Goal: Information Seeking & Learning: Learn about a topic

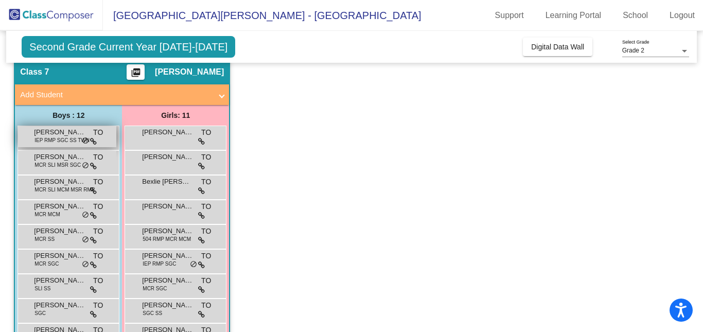
scroll to position [40, 0]
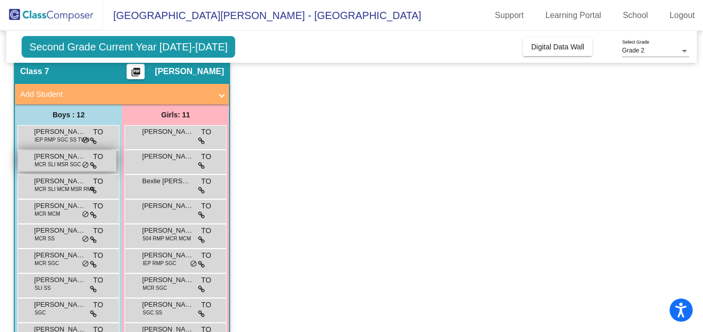
click at [60, 163] on span "MCR SLI MSR SGC" at bounding box center [57, 164] width 46 height 8
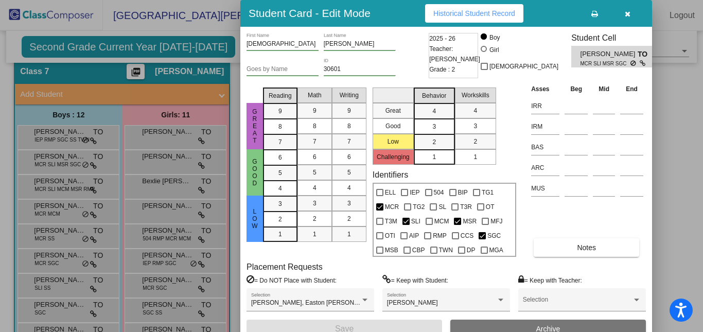
click at [606, 62] on span "MCR SLI MSR SGC" at bounding box center [605, 64] width 50 height 8
click at [580, 64] on span "MCR SLI MSR SGC" at bounding box center [605, 64] width 50 height 8
click at [352, 272] on div "Placement Requests = Do NOT Place with Student: Aaden Susnik, Easton Green-Clar…" at bounding box center [445, 291] width 399 height 58
click at [292, 252] on mat-selection-list "Reading 9 8 7 6 5 4 3 2 1" at bounding box center [280, 169] width 34 height 173
click at [106, 132] on div at bounding box center [351, 166] width 703 height 332
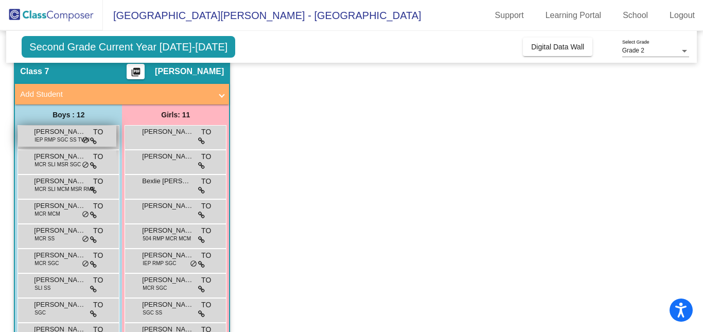
click at [88, 140] on span "do_not_disturb_alt" at bounding box center [85, 140] width 7 height 8
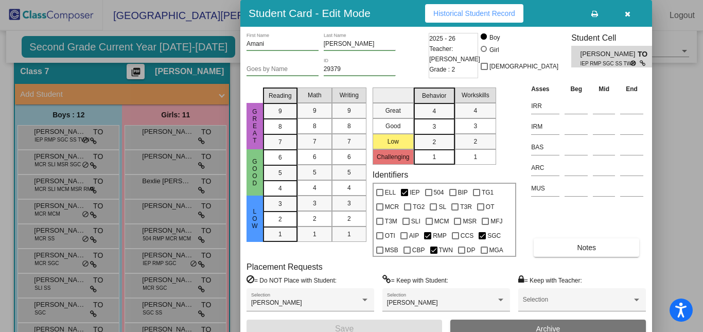
click at [288, 256] on mat-selection-list "Reading 9 8 7 6 5 4 3 2 1" at bounding box center [280, 169] width 34 height 173
click at [628, 16] on icon "button" at bounding box center [628, 13] width 6 height 7
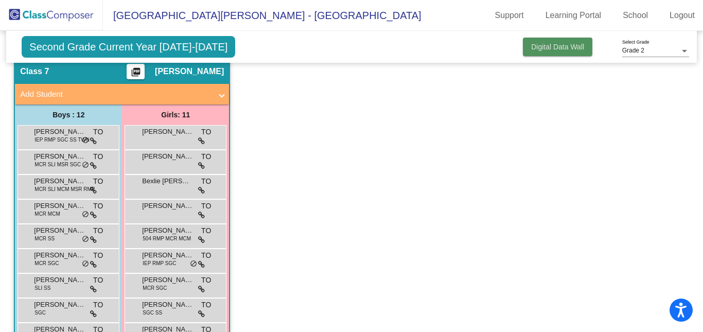
click at [574, 41] on button "Digital Data Wall" at bounding box center [557, 47] width 69 height 19
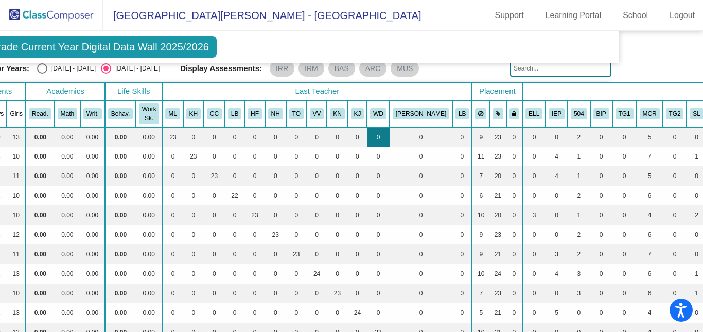
scroll to position [40, 78]
click at [639, 116] on button "MCR" at bounding box center [649, 113] width 20 height 11
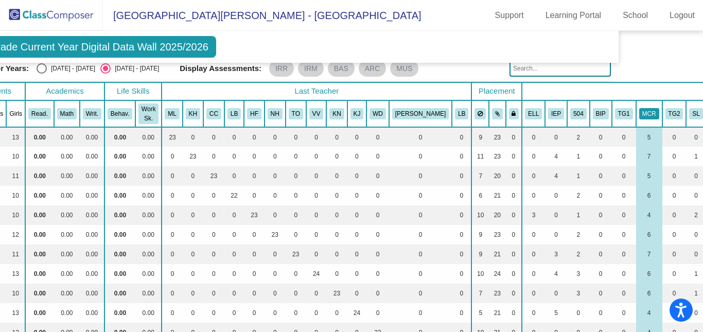
click at [639, 113] on button "MCR" at bounding box center [649, 113] width 20 height 11
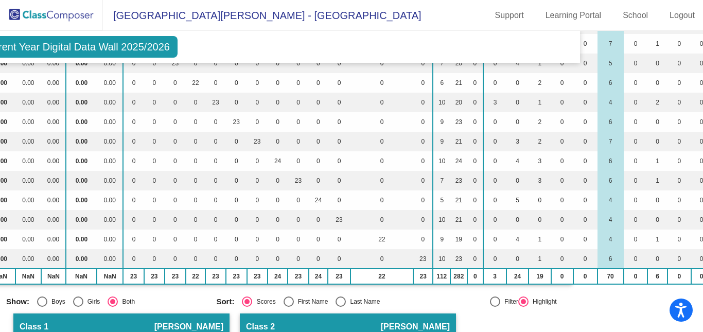
scroll to position [0, 117]
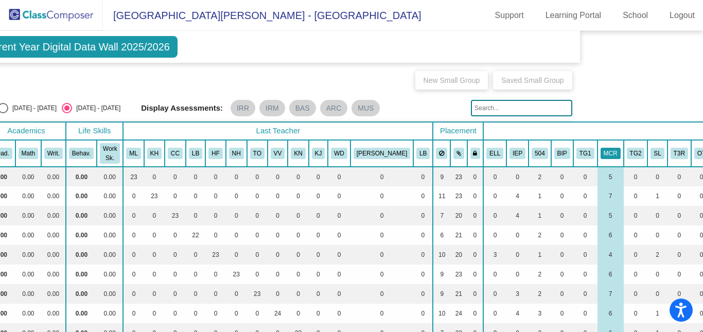
click at [600, 150] on button "MCR" at bounding box center [610, 153] width 20 height 11
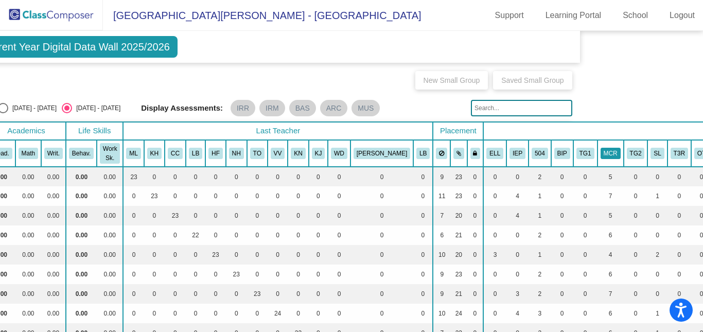
click at [600, 150] on button "MCR" at bounding box center [610, 153] width 20 height 11
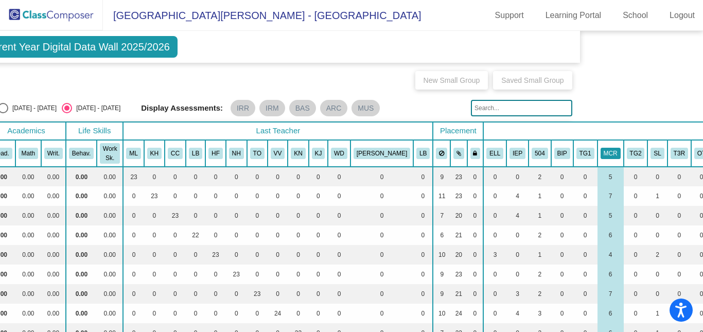
click at [600, 150] on button "MCR" at bounding box center [610, 153] width 20 height 11
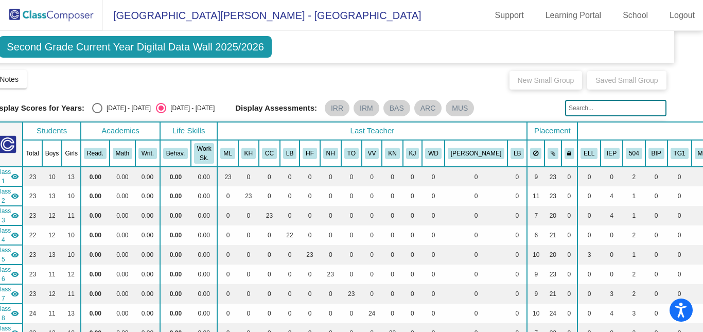
scroll to position [0, 0]
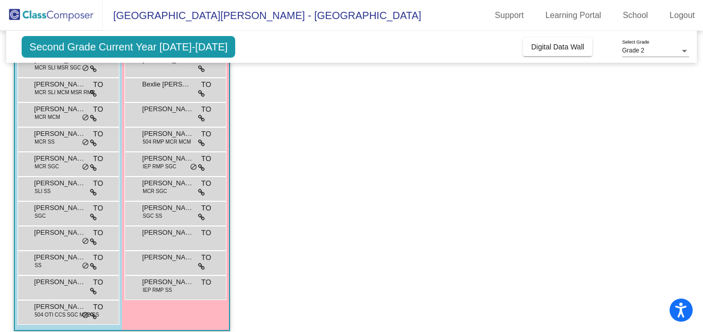
scroll to position [137, 0]
click at [203, 191] on icon at bounding box center [201, 191] width 7 height 7
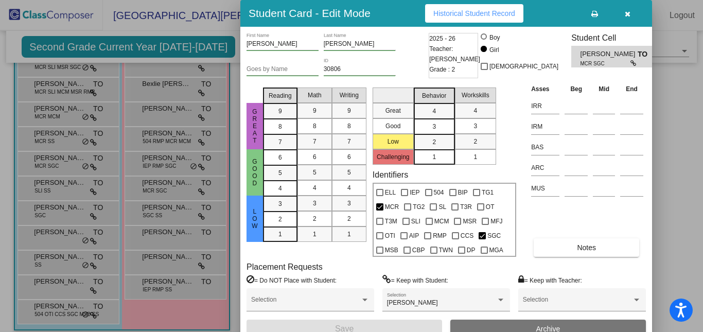
click at [630, 65] on icon at bounding box center [633, 63] width 7 height 6
click at [73, 167] on div at bounding box center [351, 166] width 703 height 332
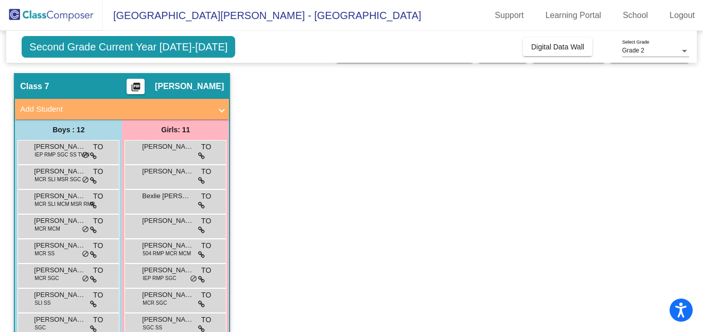
scroll to position [0, 0]
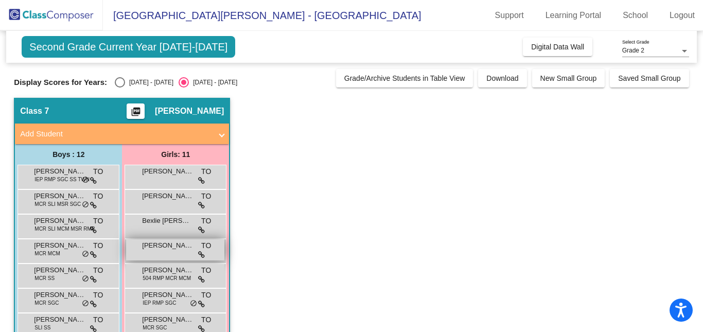
click at [180, 246] on span "[PERSON_NAME]" at bounding box center [167, 245] width 51 height 10
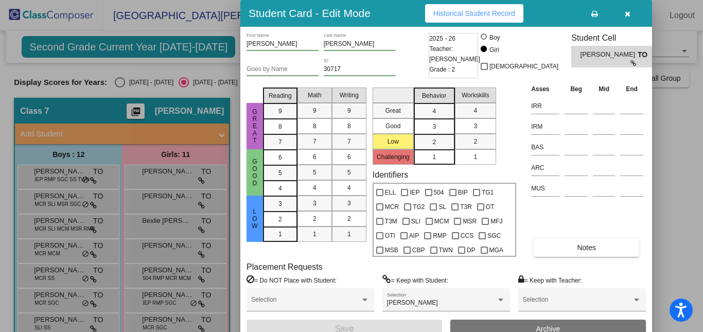
click at [139, 177] on div at bounding box center [351, 166] width 703 height 332
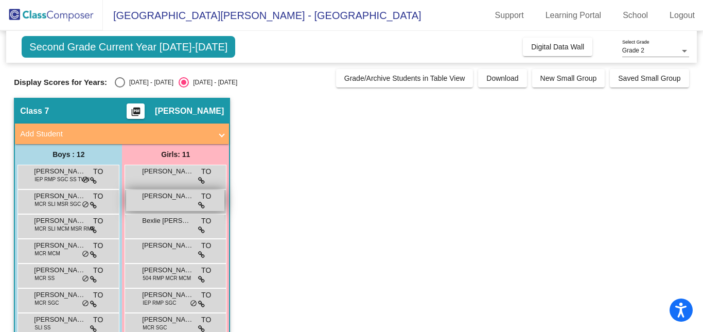
click at [155, 208] on div "Aubrey DeWees TO lock do_not_disturb_alt" at bounding box center [175, 200] width 98 height 21
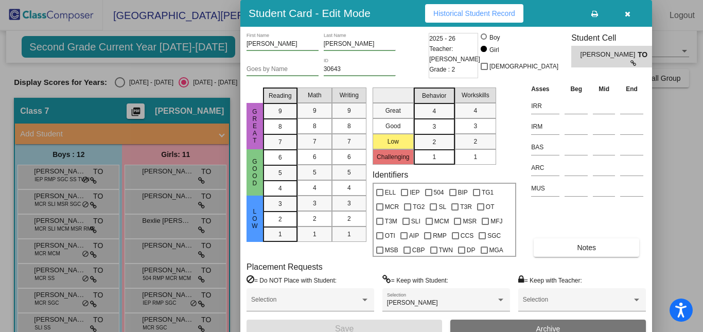
click at [158, 230] on div at bounding box center [351, 166] width 703 height 332
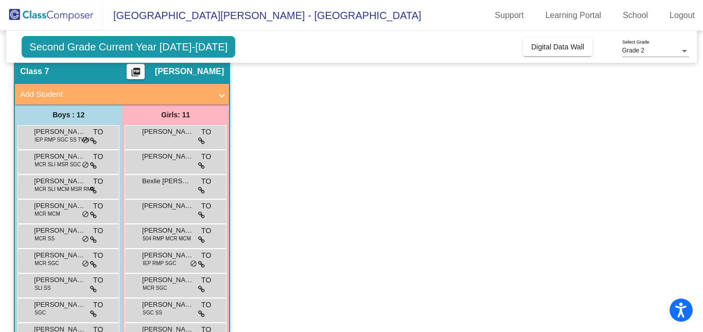
scroll to position [42, 0]
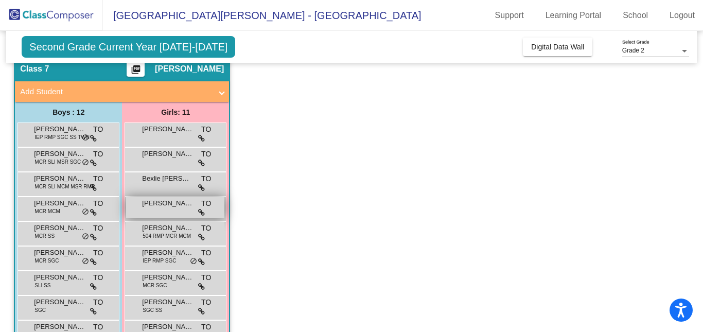
click at [164, 211] on div "Eliana Hart TO lock do_not_disturb_alt" at bounding box center [175, 207] width 98 height 21
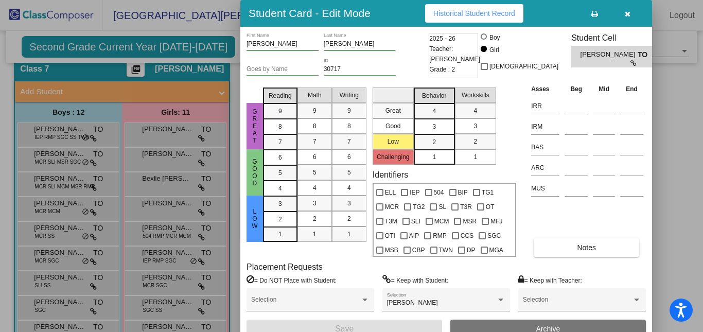
click at [164, 240] on div at bounding box center [351, 166] width 703 height 332
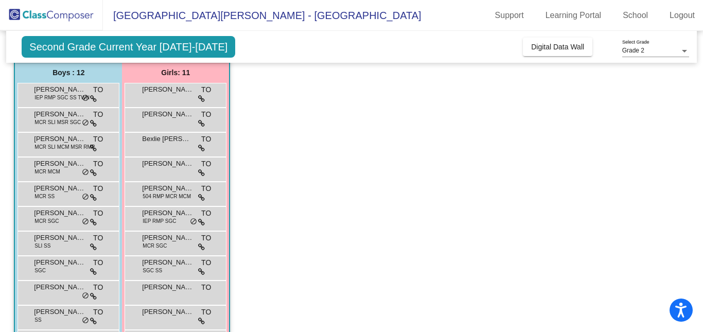
scroll to position [84, 0]
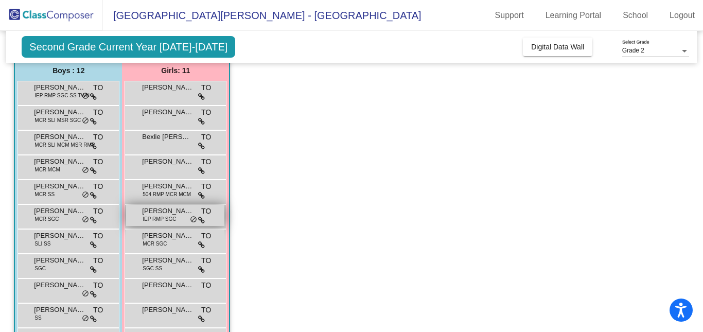
click at [174, 213] on span "[PERSON_NAME]" at bounding box center [167, 211] width 51 height 10
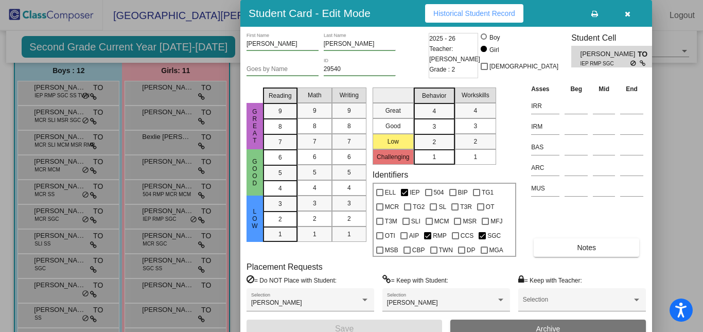
click at [167, 242] on div at bounding box center [351, 166] width 703 height 332
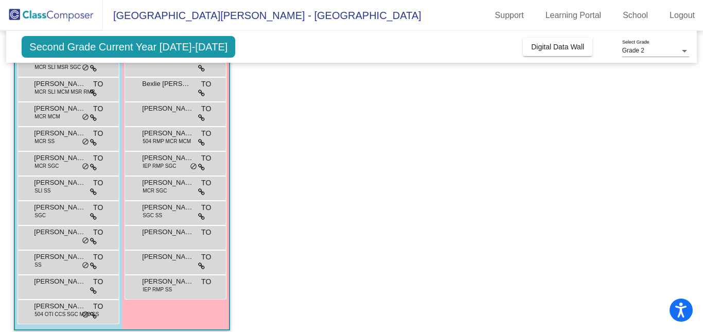
scroll to position [137, 0]
click at [164, 206] on span "[PERSON_NAME]" at bounding box center [167, 207] width 51 height 10
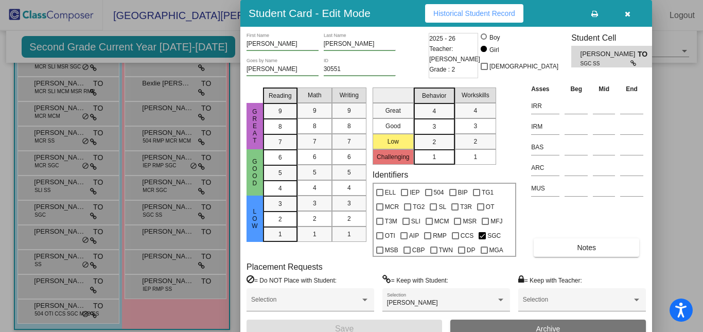
click at [172, 239] on div at bounding box center [351, 166] width 703 height 332
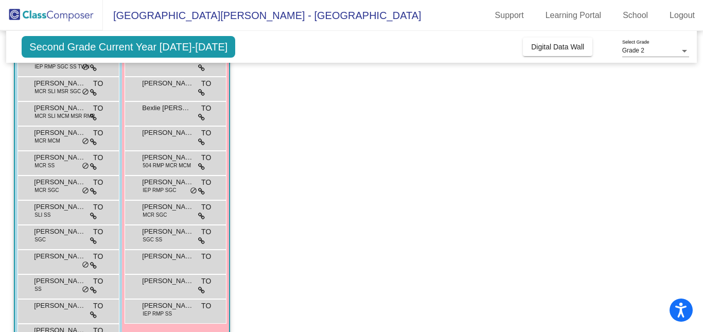
scroll to position [146, 0]
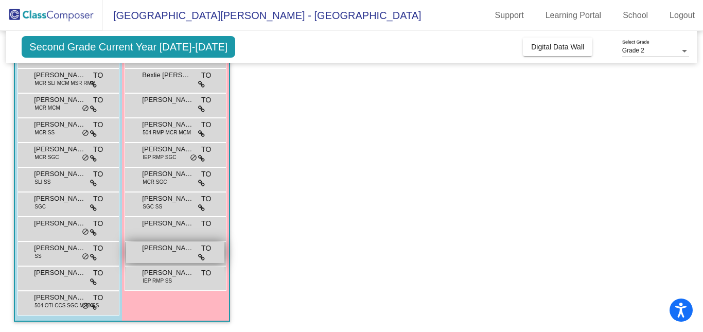
click at [176, 250] on span "[PERSON_NAME]" at bounding box center [167, 248] width 51 height 10
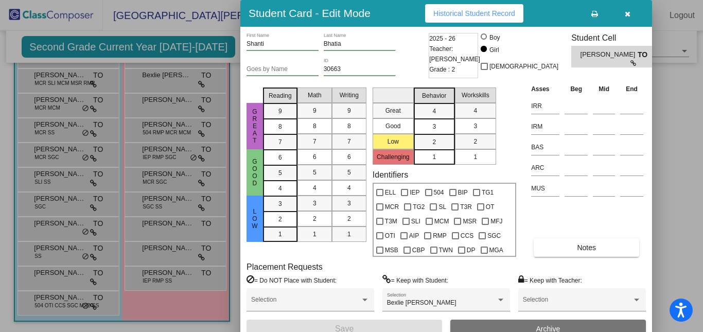
click at [183, 280] on div at bounding box center [351, 166] width 703 height 332
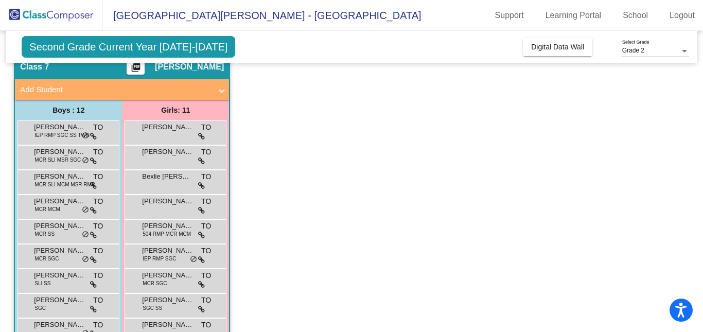
scroll to position [43, 0]
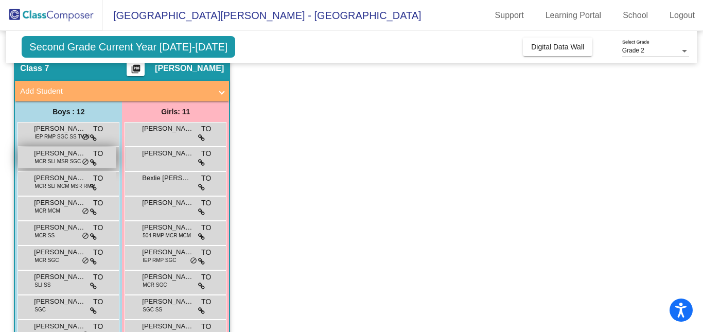
click at [74, 161] on span "MCR SLI MSR SGC" at bounding box center [57, 161] width 46 height 8
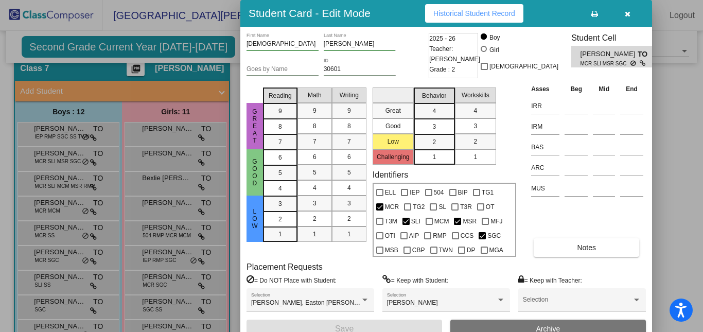
click at [69, 189] on div at bounding box center [351, 166] width 703 height 332
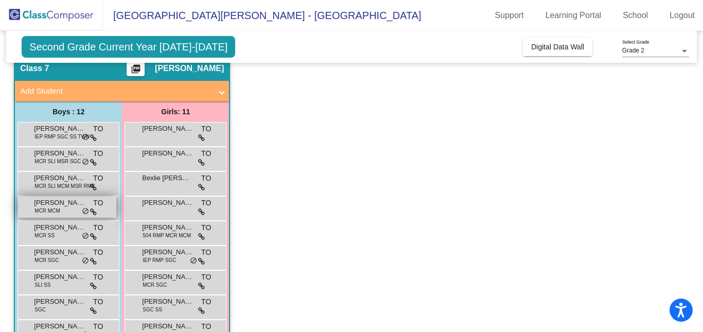
click at [63, 207] on span "[PERSON_NAME]" at bounding box center [59, 203] width 51 height 10
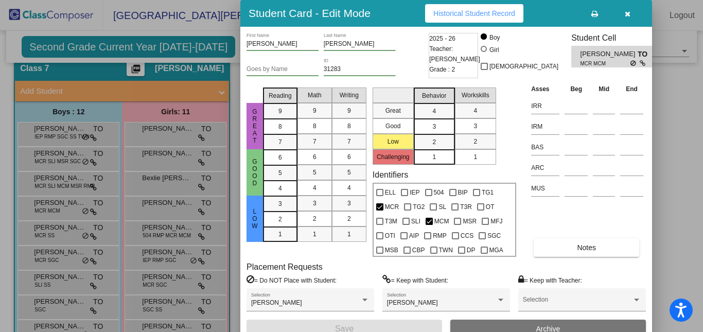
click at [61, 229] on div at bounding box center [351, 166] width 703 height 332
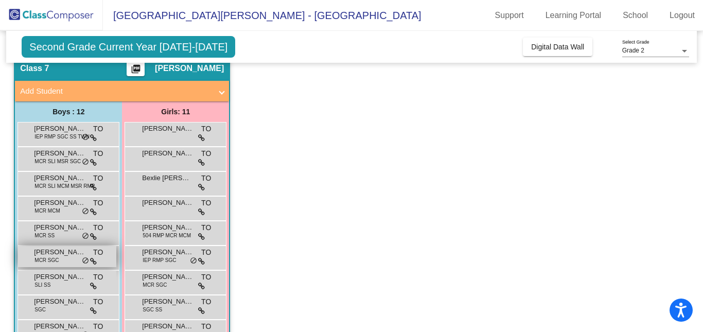
click at [55, 253] on span "[PERSON_NAME]" at bounding box center [59, 252] width 51 height 10
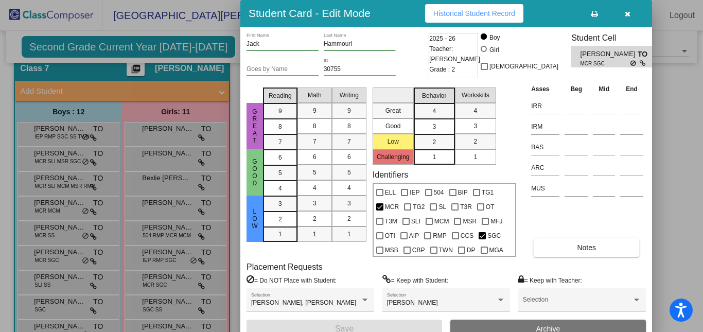
click at [55, 276] on div at bounding box center [351, 166] width 703 height 332
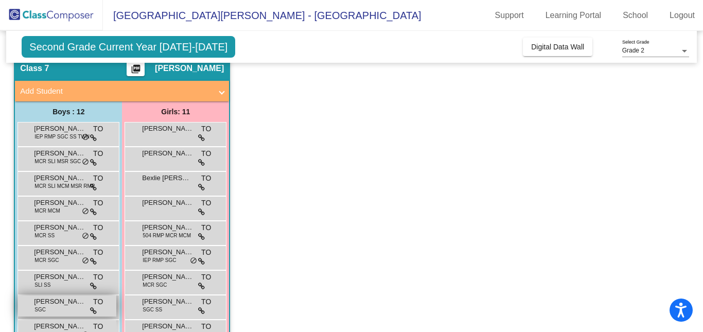
click at [54, 310] on div "Lewis Skiles SGC TO lock do_not_disturb_alt" at bounding box center [67, 305] width 98 height 21
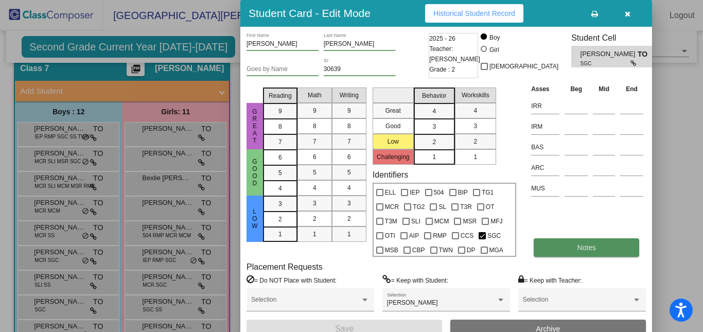
click at [567, 244] on button "Notes" at bounding box center [585, 247] width 105 height 19
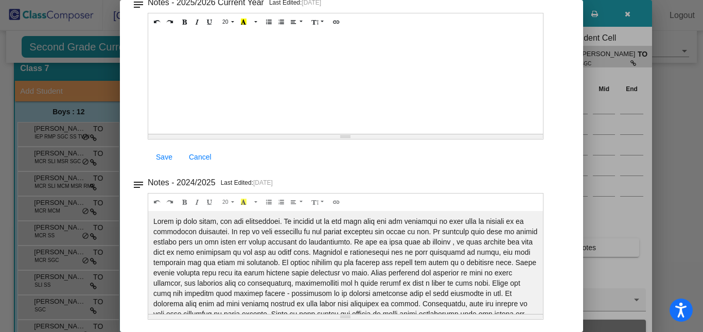
scroll to position [0, 0]
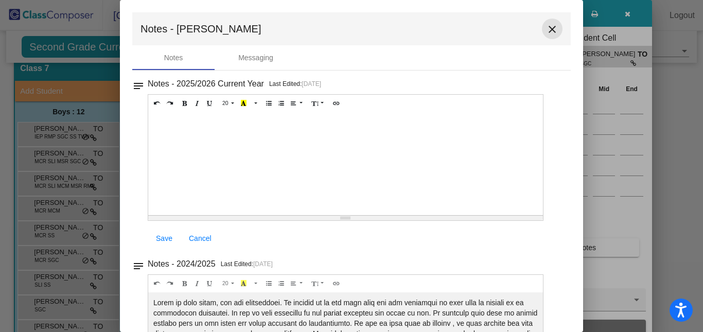
click at [548, 31] on mat-icon "close" at bounding box center [552, 29] width 12 height 12
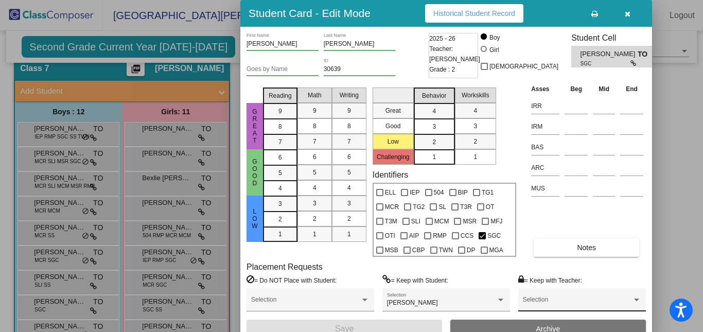
click at [545, 307] on div "Selection" at bounding box center [582, 302] width 118 height 19
click at [531, 262] on div at bounding box center [351, 166] width 703 height 332
click at [79, 129] on div at bounding box center [351, 166] width 703 height 332
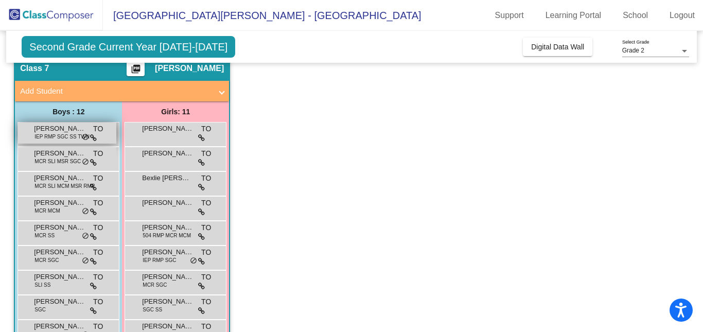
click at [60, 140] on span "IEP RMP SGC SS TWN" at bounding box center [61, 137] width 55 height 8
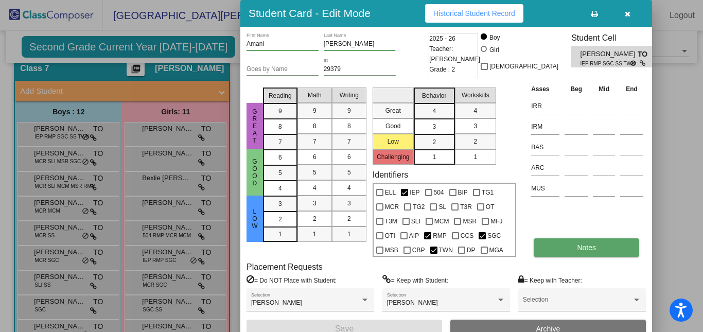
click at [578, 245] on span "Notes" at bounding box center [586, 247] width 19 height 8
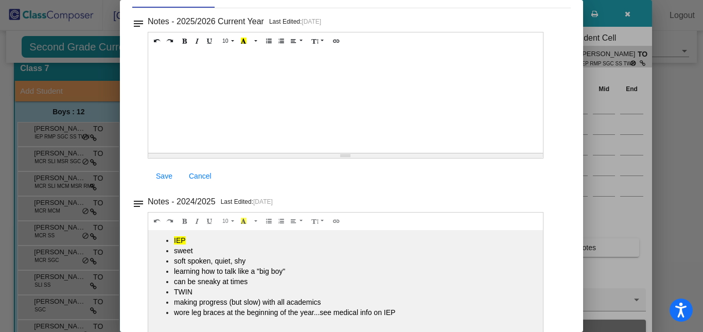
scroll to position [81, 0]
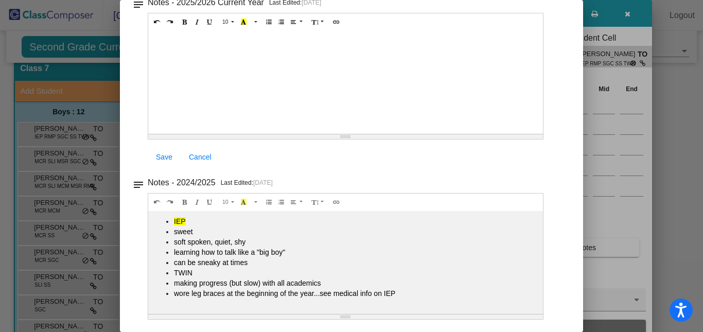
click at [617, 166] on div at bounding box center [351, 166] width 703 height 332
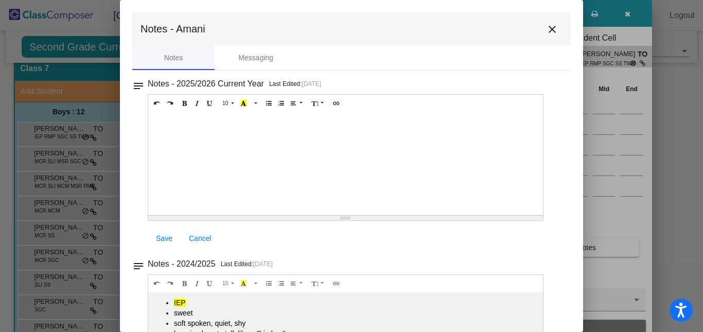
click at [548, 25] on mat-icon "close" at bounding box center [552, 29] width 12 height 12
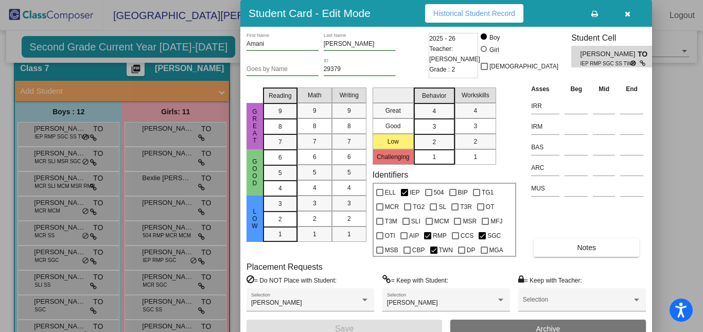
click at [57, 159] on div at bounding box center [351, 166] width 703 height 332
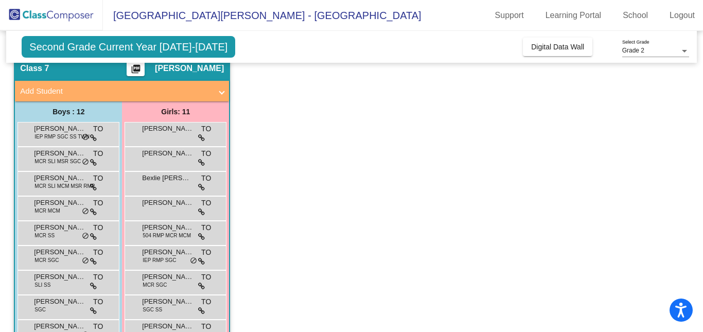
click at [57, 159] on span "MCR SLI MSR SGC" at bounding box center [57, 161] width 46 height 8
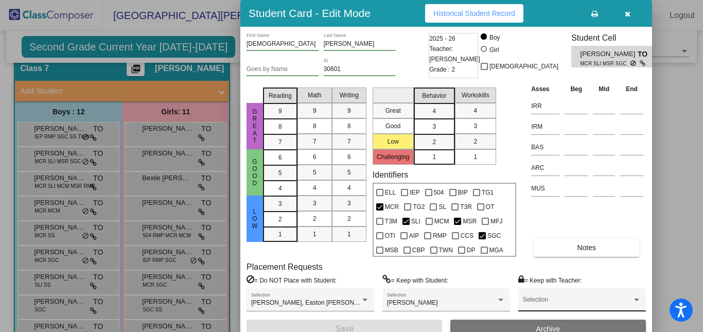
click at [545, 296] on div "Selection" at bounding box center [582, 302] width 118 height 19
click at [545, 296] on div at bounding box center [351, 166] width 703 height 332
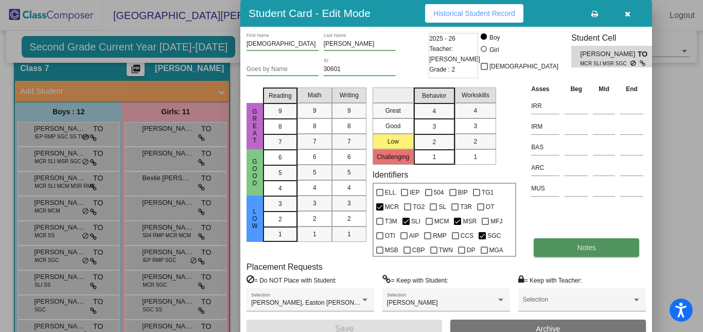
click at [555, 252] on button "Notes" at bounding box center [585, 247] width 105 height 19
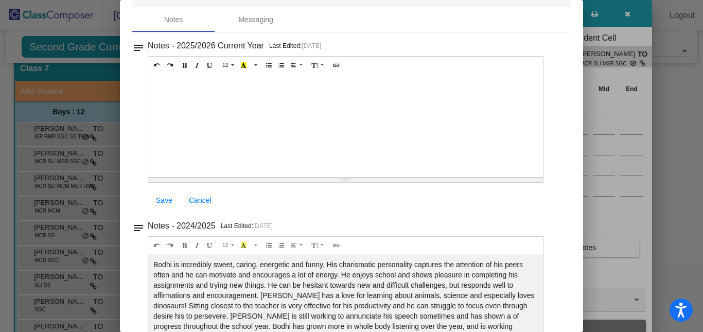
scroll to position [81, 0]
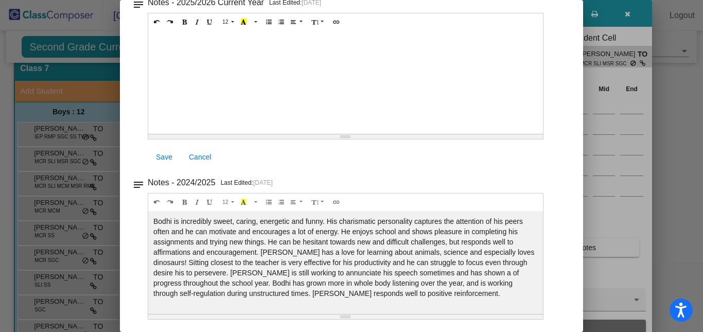
click at [597, 238] on div at bounding box center [351, 166] width 703 height 332
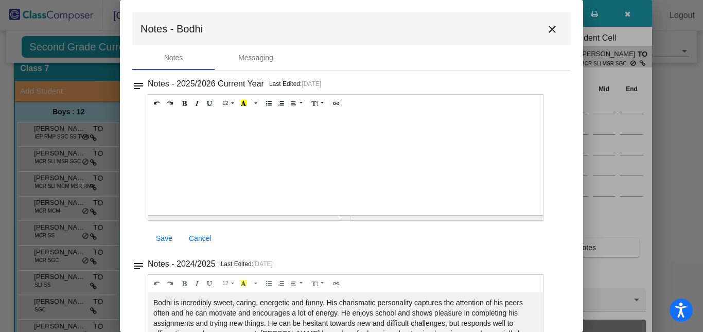
click at [597, 238] on div at bounding box center [351, 166] width 703 height 332
click at [549, 31] on mat-icon "close" at bounding box center [552, 29] width 12 height 12
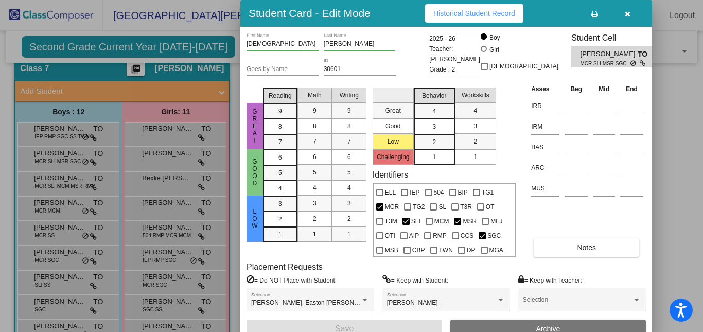
click at [69, 184] on div at bounding box center [351, 166] width 703 height 332
click at [69, 184] on span "MCR SLI MCM MSR RMP" at bounding box center [64, 186] width 60 height 8
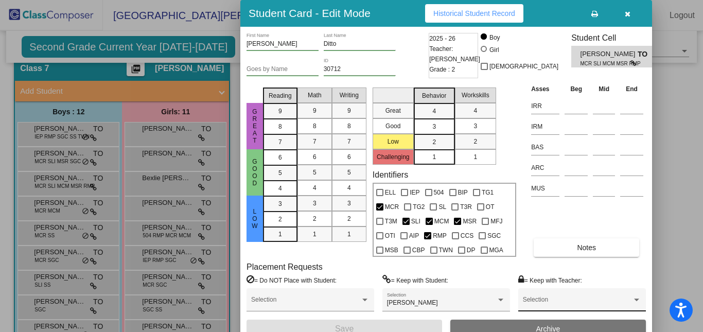
click at [569, 292] on div "Selection" at bounding box center [582, 299] width 128 height 23
click at [605, 277] on div at bounding box center [351, 166] width 703 height 332
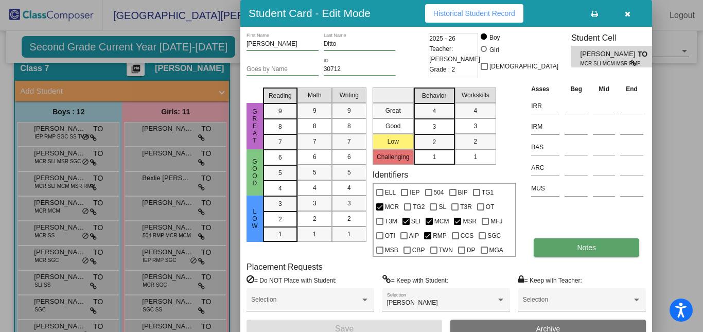
click at [583, 252] on button "Notes" at bounding box center [585, 247] width 105 height 19
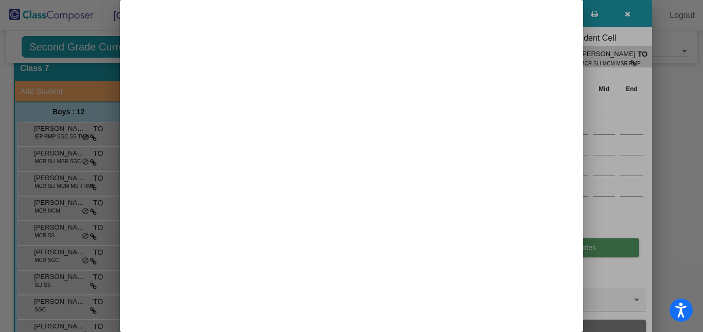
click at [583, 252] on div at bounding box center [351, 166] width 703 height 332
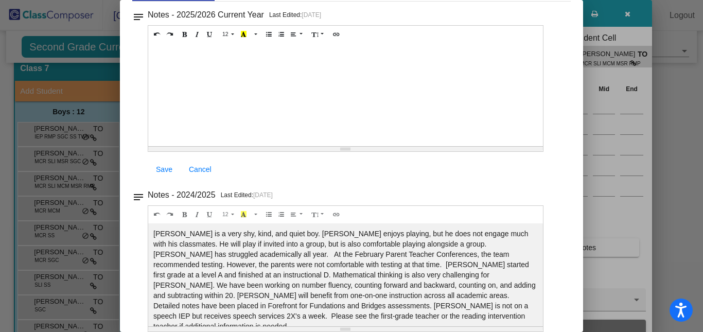
scroll to position [81, 0]
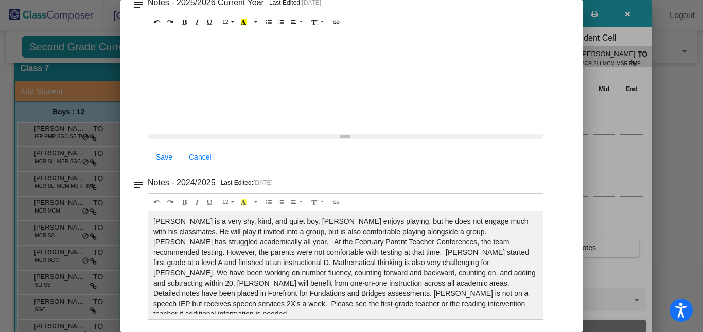
click at [622, 203] on div at bounding box center [351, 166] width 703 height 332
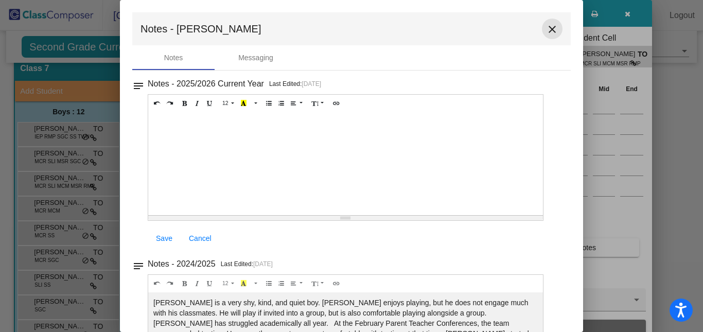
click at [552, 25] on mat-icon "close" at bounding box center [552, 29] width 12 height 12
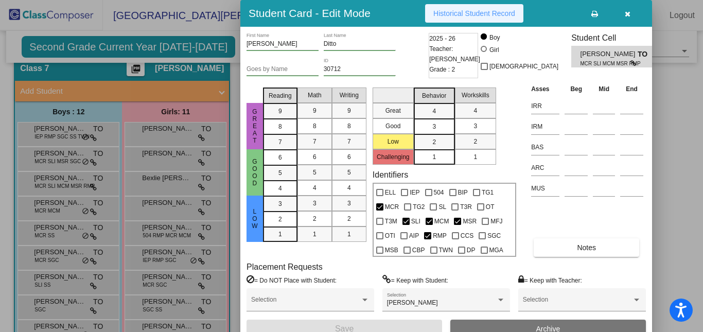
click at [503, 9] on button "Historical Student Record" at bounding box center [474, 13] width 98 height 19
click at [625, 12] on icon "button" at bounding box center [628, 13] width 6 height 7
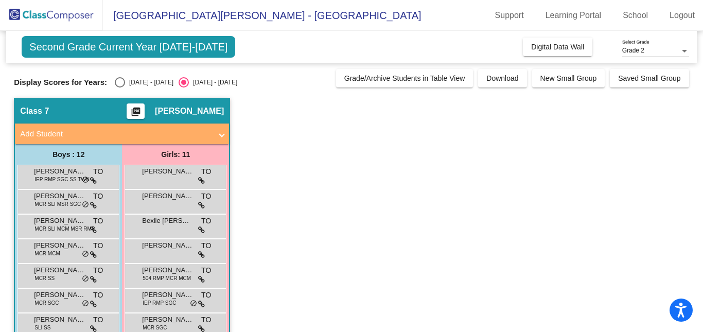
click at [170, 47] on span "Second Grade Current Year [DATE]-[DATE]" at bounding box center [128, 47] width 213 height 22
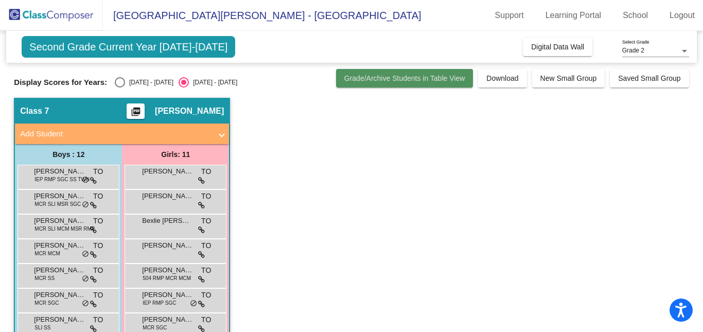
click at [444, 78] on span "Grade/Archive Students in Table View" at bounding box center [404, 78] width 121 height 8
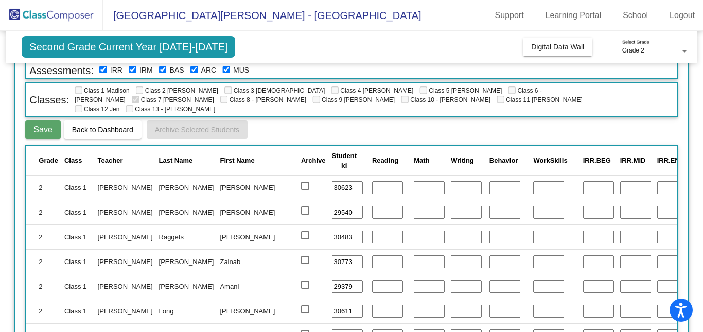
scroll to position [89, 0]
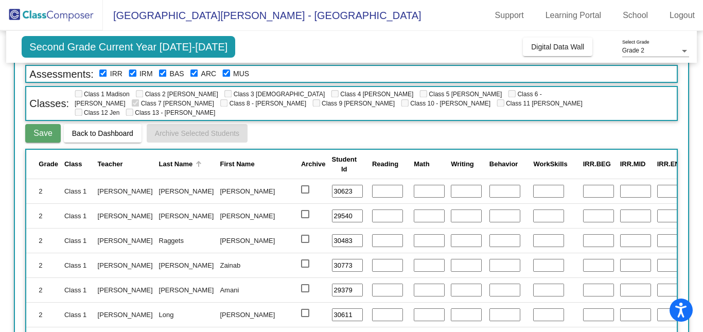
click at [159, 159] on div "Last Name" at bounding box center [176, 164] width 34 height 10
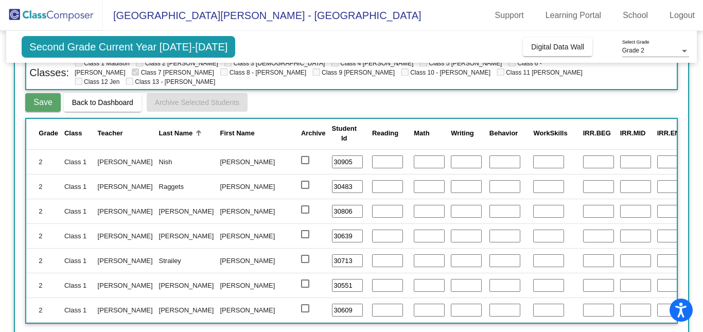
scroll to position [119, 0]
click at [86, 103] on button "Back to Dashboard" at bounding box center [103, 103] width 78 height 19
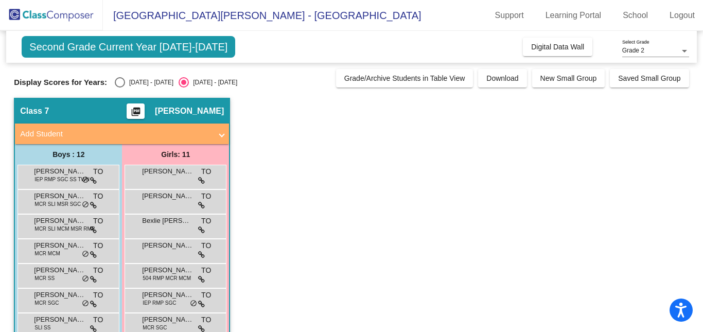
scroll to position [146, 0]
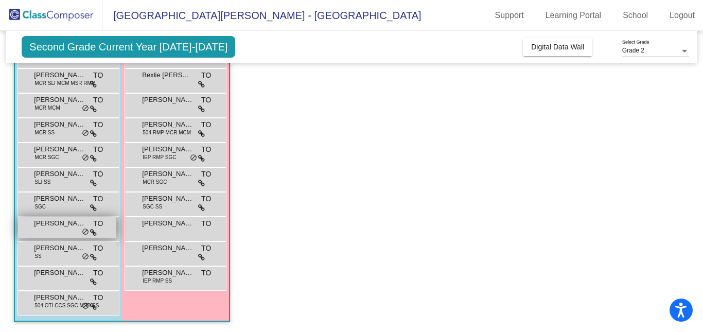
click at [51, 224] on span "[PERSON_NAME]" at bounding box center [59, 223] width 51 height 10
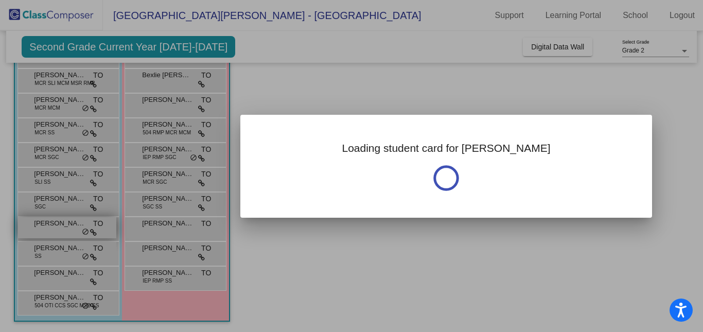
click at [51, 224] on div at bounding box center [351, 166] width 703 height 332
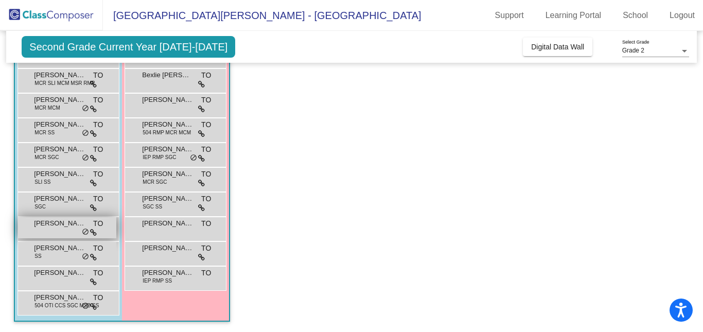
click at [51, 224] on span "[PERSON_NAME]" at bounding box center [59, 223] width 51 height 10
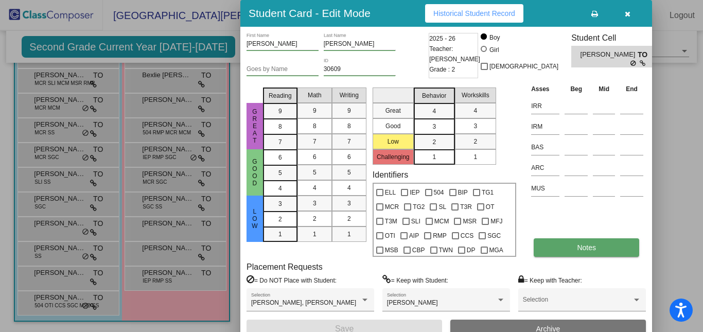
click at [555, 253] on button "Notes" at bounding box center [585, 247] width 105 height 19
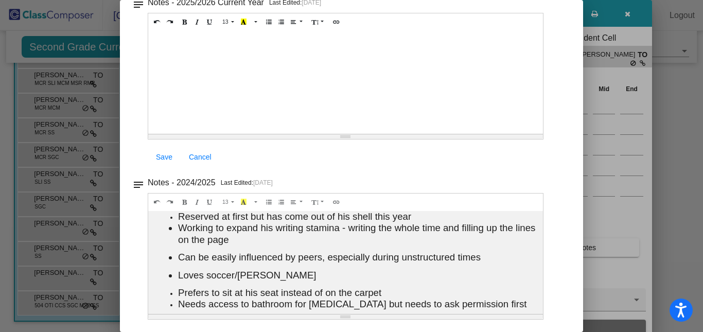
scroll to position [48, 0]
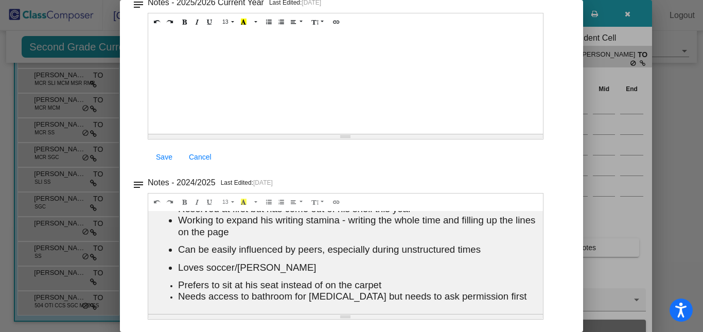
click at [644, 63] on div at bounding box center [351, 166] width 703 height 332
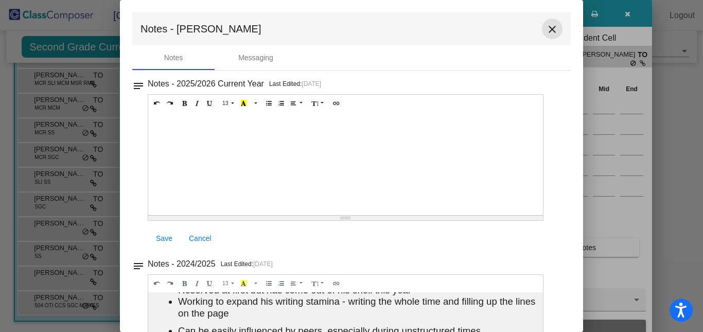
click at [546, 25] on mat-icon "close" at bounding box center [552, 29] width 12 height 12
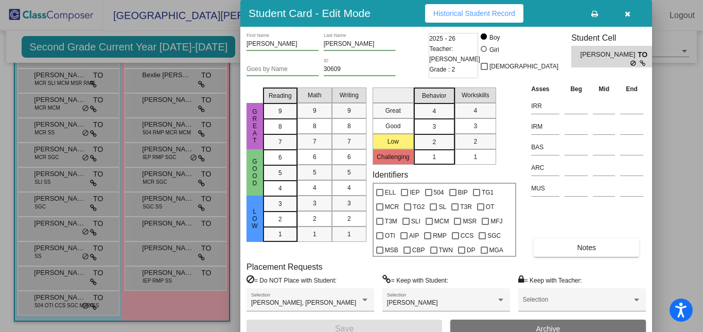
click at [163, 224] on div at bounding box center [351, 166] width 703 height 332
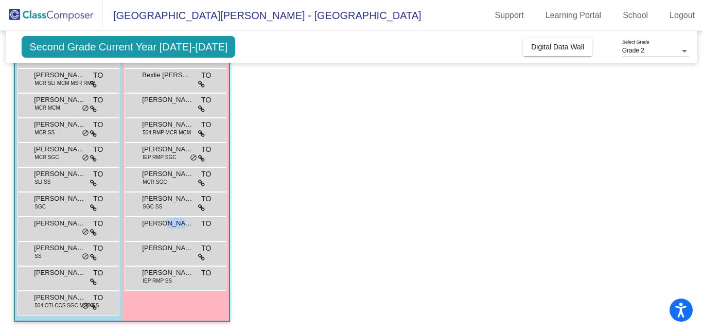
click at [163, 224] on span "[PERSON_NAME]" at bounding box center [167, 223] width 51 height 10
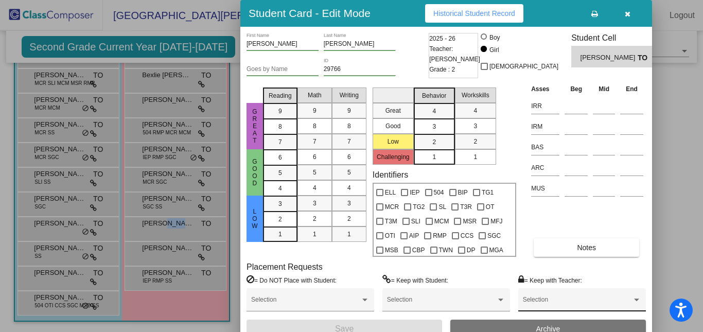
click at [534, 298] on div "Selection" at bounding box center [582, 302] width 118 height 19
click at [569, 242] on div at bounding box center [351, 166] width 703 height 332
click at [569, 242] on button "Notes" at bounding box center [585, 247] width 105 height 19
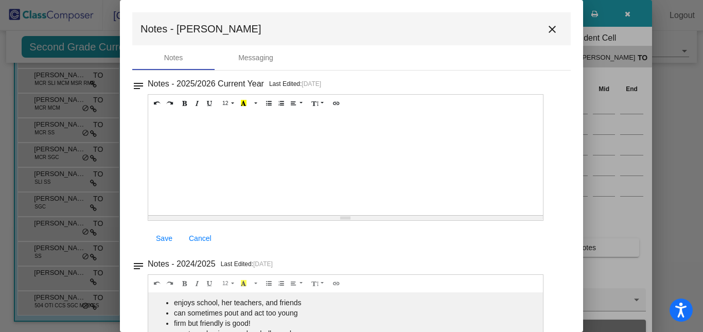
click at [546, 33] on mat-icon "close" at bounding box center [552, 29] width 12 height 12
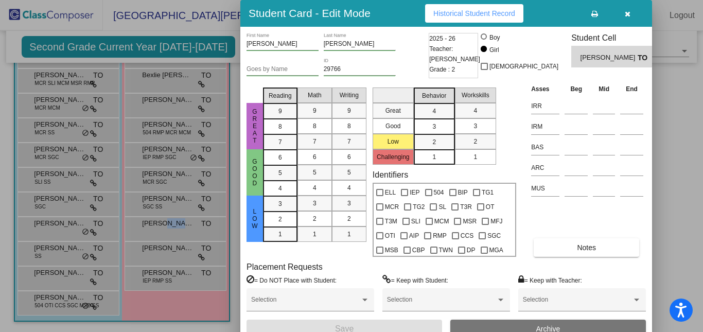
click at [623, 11] on button "button" at bounding box center [627, 13] width 33 height 19
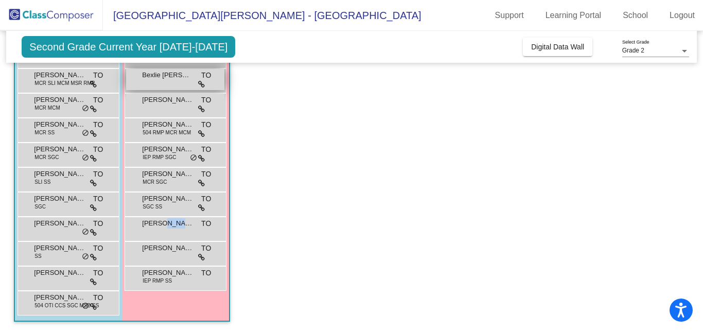
click at [176, 81] on div "Bexlie [PERSON_NAME] TO lock do_not_disturb_alt" at bounding box center [175, 79] width 98 height 21
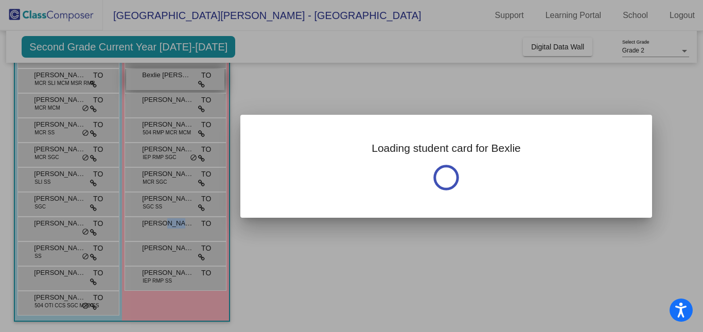
click at [176, 81] on div at bounding box center [351, 166] width 703 height 332
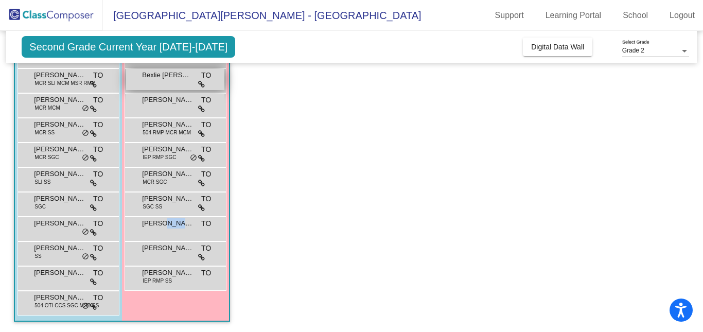
click at [176, 81] on div "Bexlie [PERSON_NAME] TO lock do_not_disturb_alt" at bounding box center [175, 79] width 98 height 21
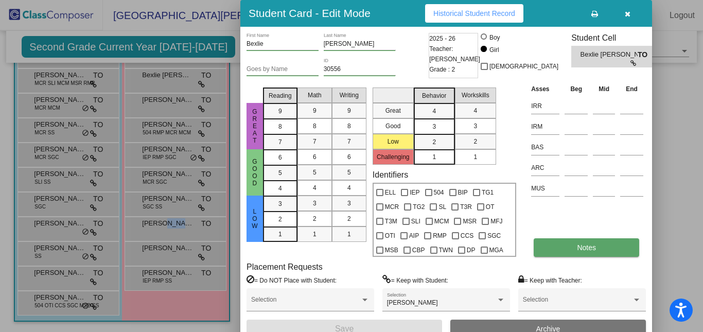
click at [587, 251] on span "Notes" at bounding box center [586, 247] width 19 height 8
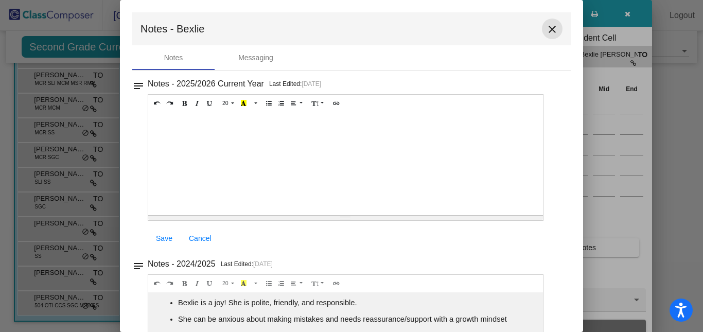
click at [550, 26] on mat-icon "close" at bounding box center [552, 29] width 12 height 12
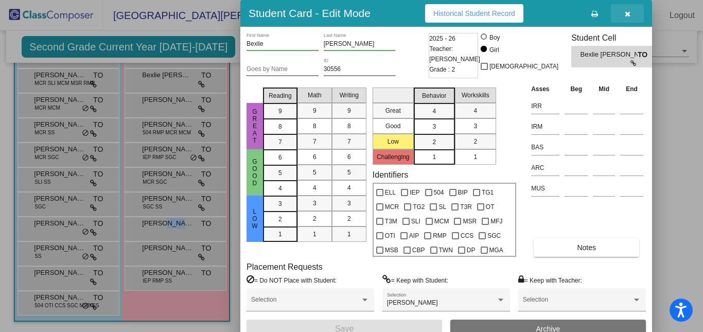
click at [633, 11] on button "button" at bounding box center [627, 13] width 33 height 19
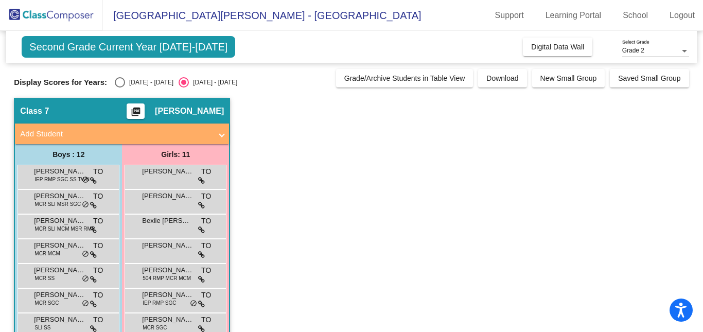
scroll to position [146, 0]
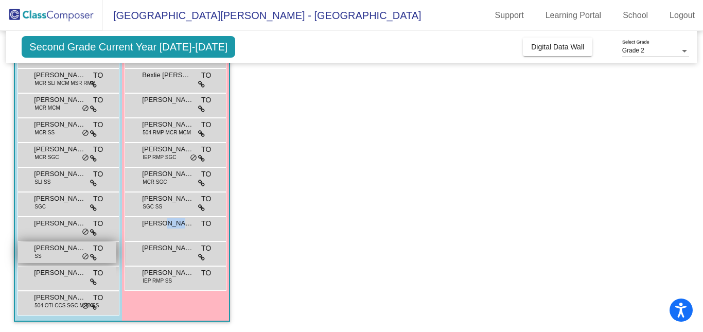
click at [65, 255] on div "[PERSON_NAME] SS TO lock do_not_disturb_alt" at bounding box center [67, 252] width 98 height 21
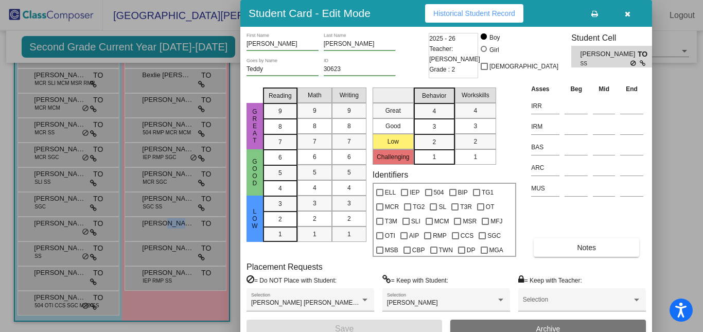
click at [73, 273] on div at bounding box center [351, 166] width 703 height 332
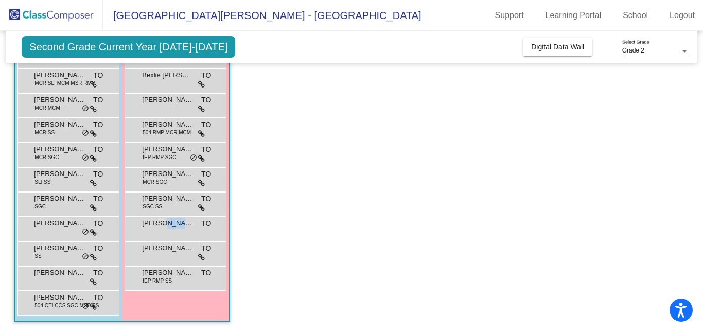
click at [73, 273] on span "[PERSON_NAME]" at bounding box center [59, 272] width 51 height 10
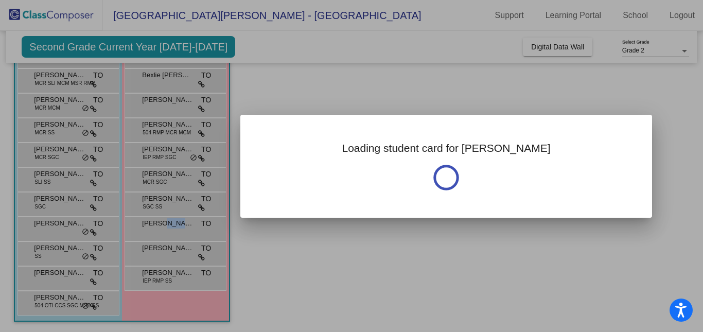
click at [73, 273] on div at bounding box center [351, 166] width 703 height 332
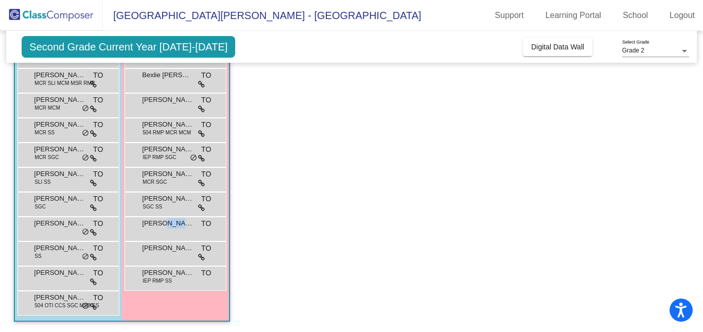
click at [73, 273] on span "[PERSON_NAME]" at bounding box center [59, 272] width 51 height 10
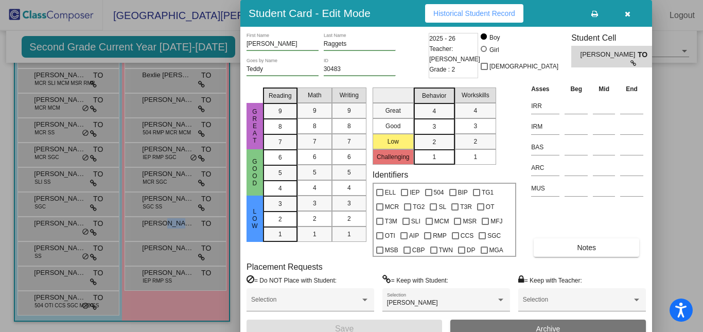
click at [58, 204] on div at bounding box center [351, 166] width 703 height 332
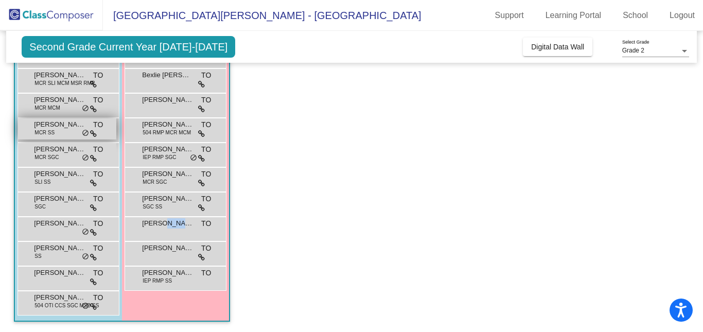
click at [50, 134] on span "MCR SS" at bounding box center [44, 133] width 20 height 8
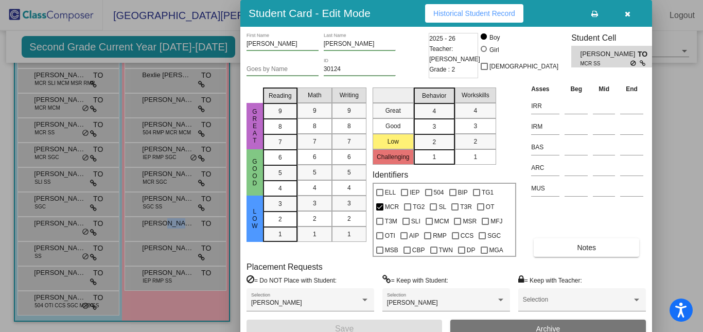
click at [163, 245] on div at bounding box center [351, 166] width 703 height 332
click at [163, 245] on span "[PERSON_NAME]" at bounding box center [167, 248] width 51 height 10
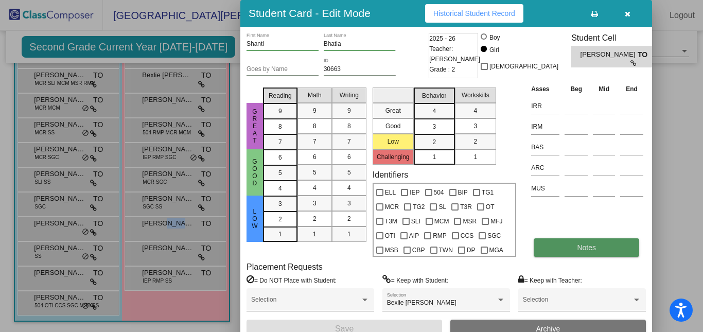
click at [576, 246] on button "Notes" at bounding box center [585, 247] width 105 height 19
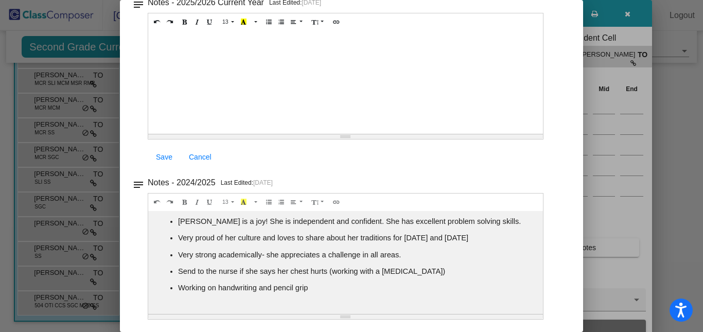
scroll to position [0, 0]
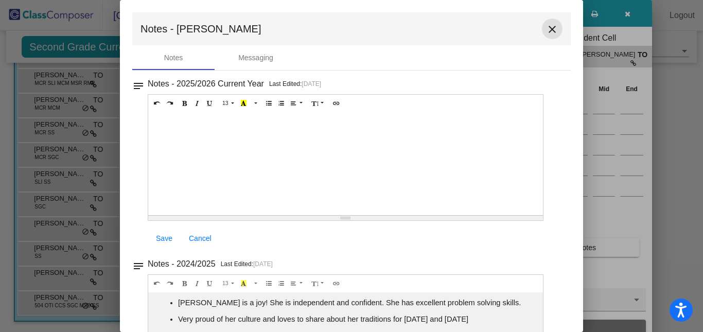
click at [546, 34] on mat-icon "close" at bounding box center [552, 29] width 12 height 12
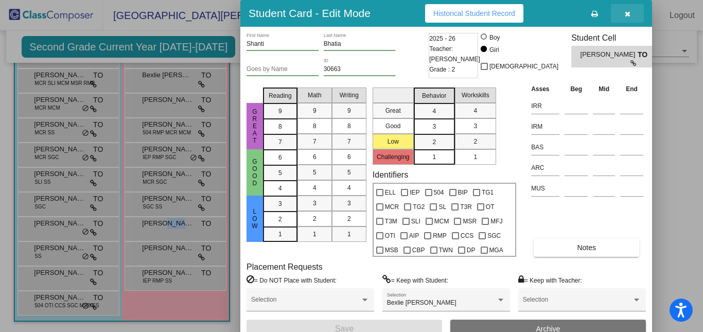
click at [629, 9] on button "button" at bounding box center [627, 13] width 33 height 19
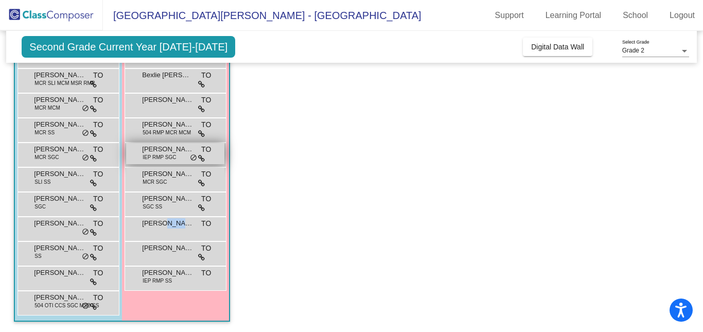
click at [165, 160] on span "IEP RMP SGC" at bounding box center [158, 157] width 33 height 8
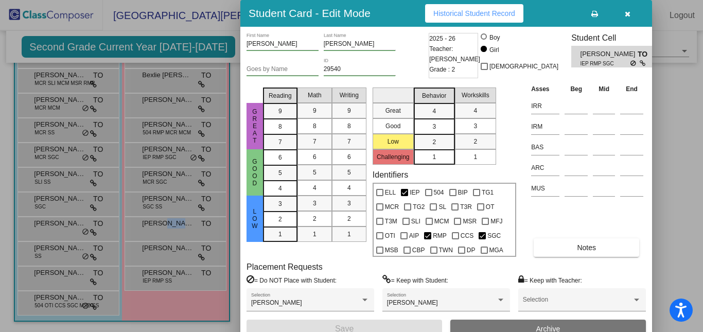
click at [627, 18] on button "button" at bounding box center [627, 13] width 33 height 19
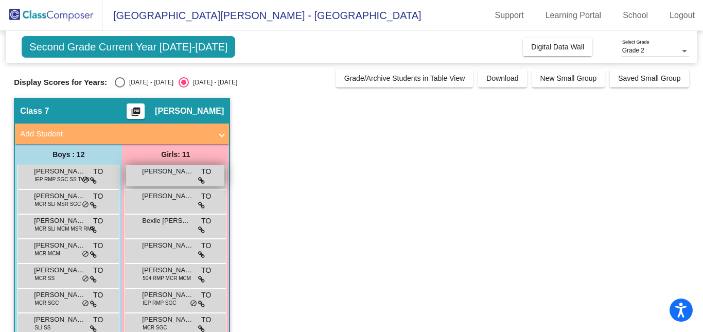
click at [166, 175] on span "[PERSON_NAME]" at bounding box center [167, 171] width 51 height 10
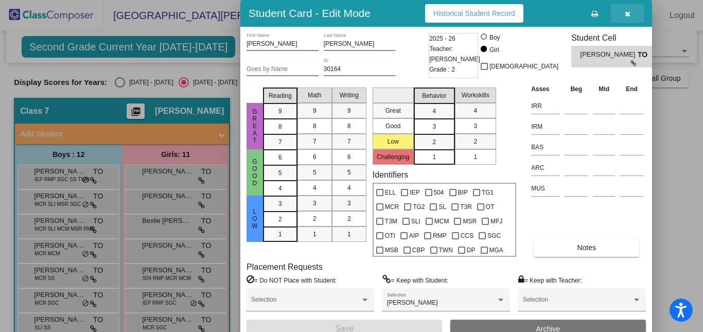
click at [625, 18] on button "button" at bounding box center [627, 13] width 33 height 19
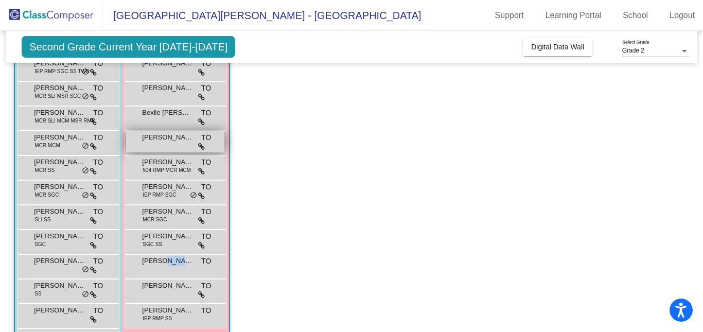
scroll to position [96, 0]
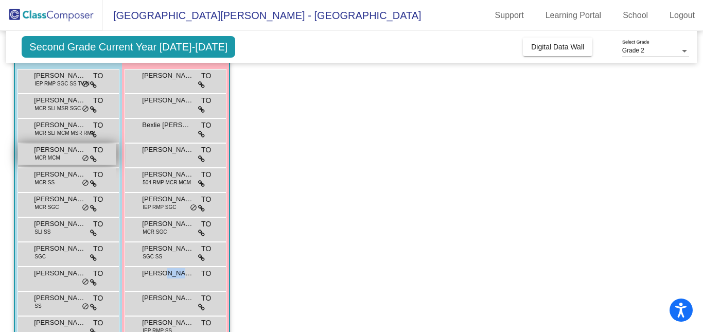
click at [62, 156] on div "[PERSON_NAME] MCR MCM TO lock do_not_disturb_alt" at bounding box center [67, 154] width 98 height 21
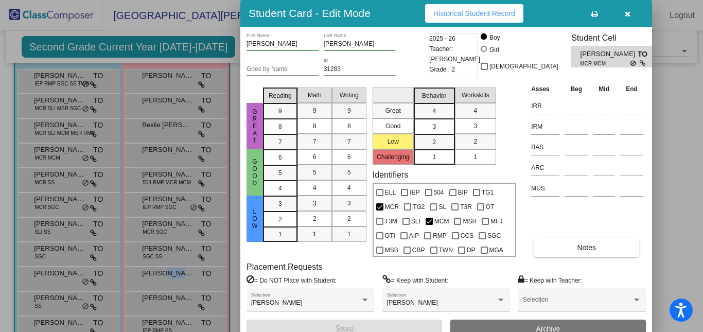
click at [630, 15] on icon "button" at bounding box center [628, 13] width 6 height 7
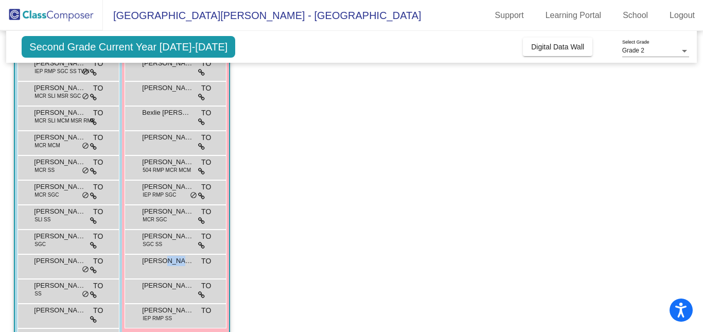
scroll to position [107, 0]
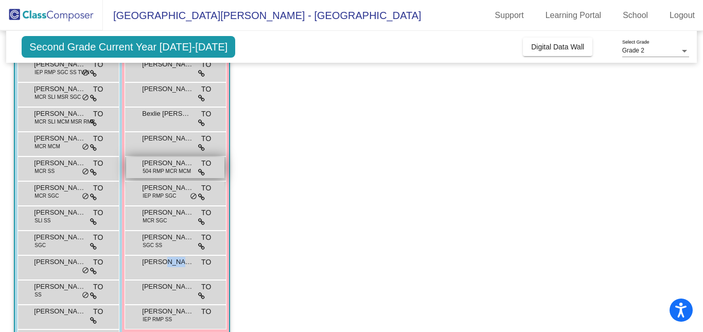
click at [168, 169] on span "504 RMP MCR MCM" at bounding box center [166, 171] width 48 height 8
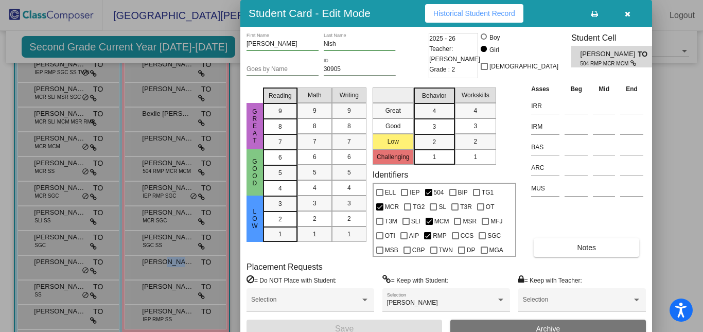
click at [626, 15] on icon "button" at bounding box center [628, 13] width 6 height 7
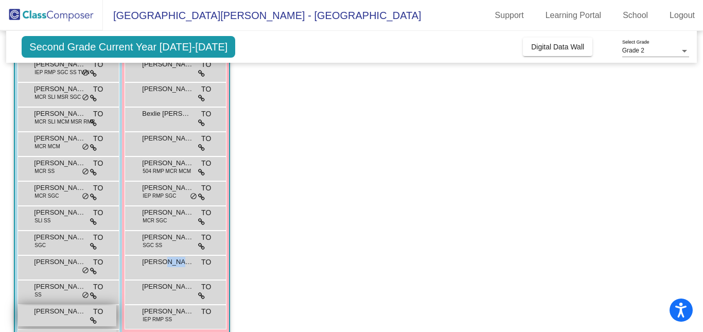
click at [46, 317] on div "[PERSON_NAME] TO lock do_not_disturb_alt" at bounding box center [67, 315] width 98 height 21
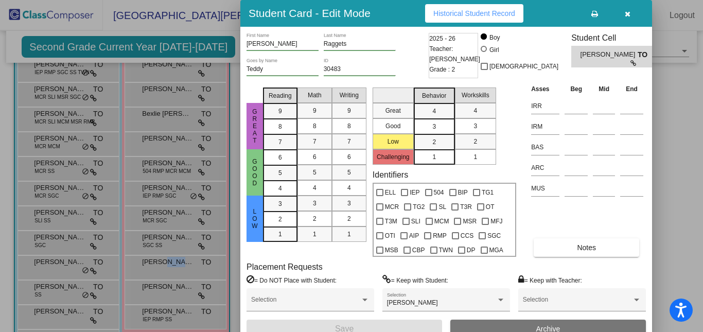
click at [623, 11] on button "button" at bounding box center [627, 13] width 33 height 19
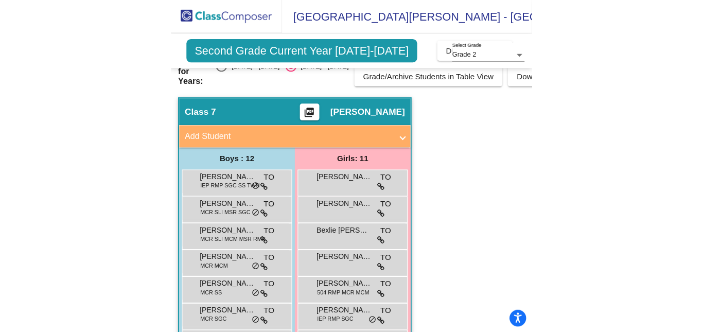
scroll to position [0, 0]
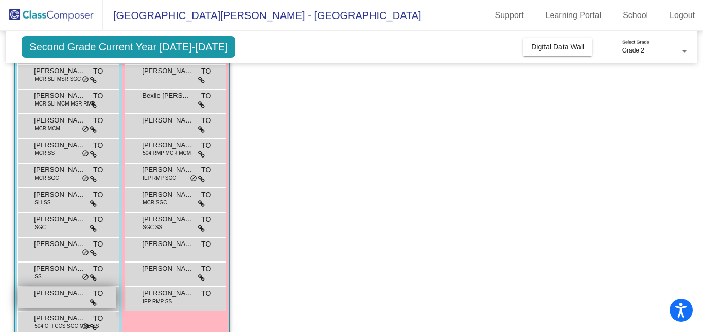
scroll to position [146, 0]
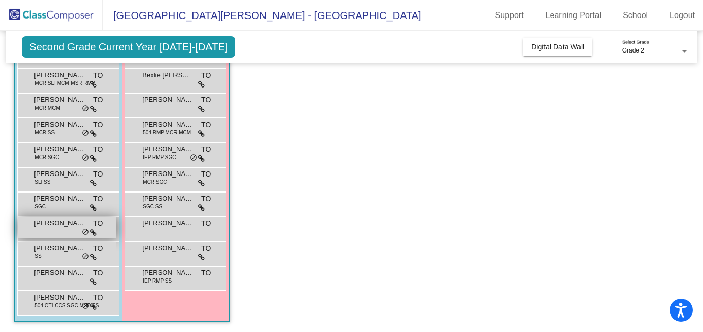
click at [49, 233] on div "Maxwell Wardle TO lock do_not_disturb_alt" at bounding box center [67, 227] width 98 height 21
